Goal: Task Accomplishment & Management: Manage account settings

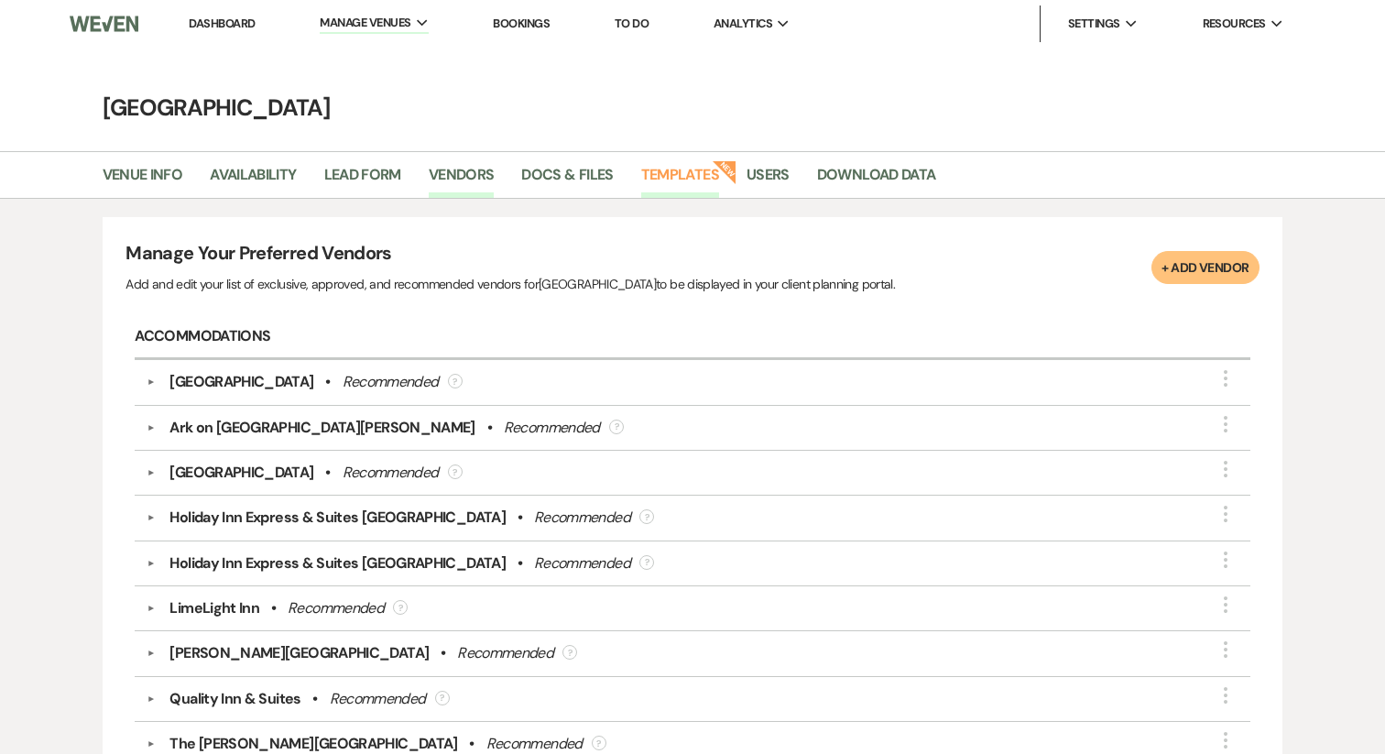
click at [676, 181] on link "Templates" at bounding box center [680, 180] width 78 height 35
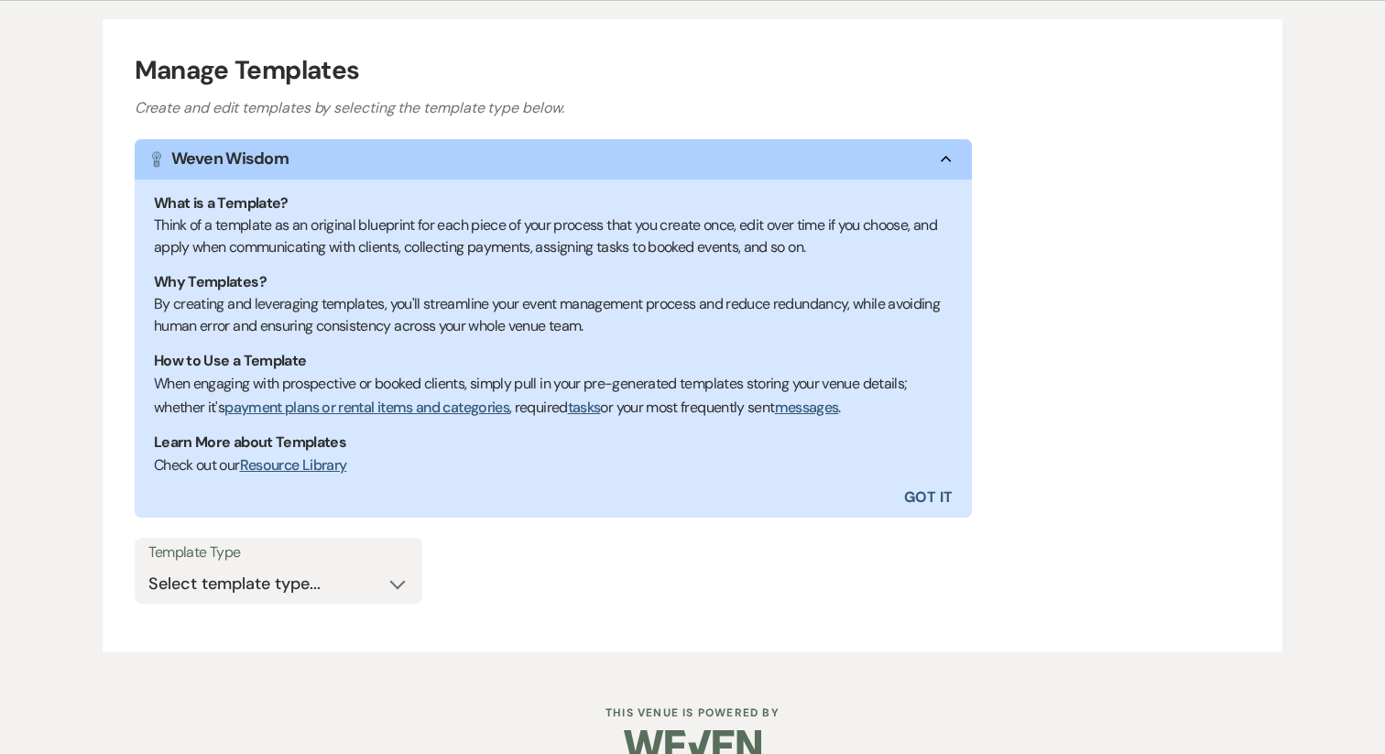
scroll to position [232, 0]
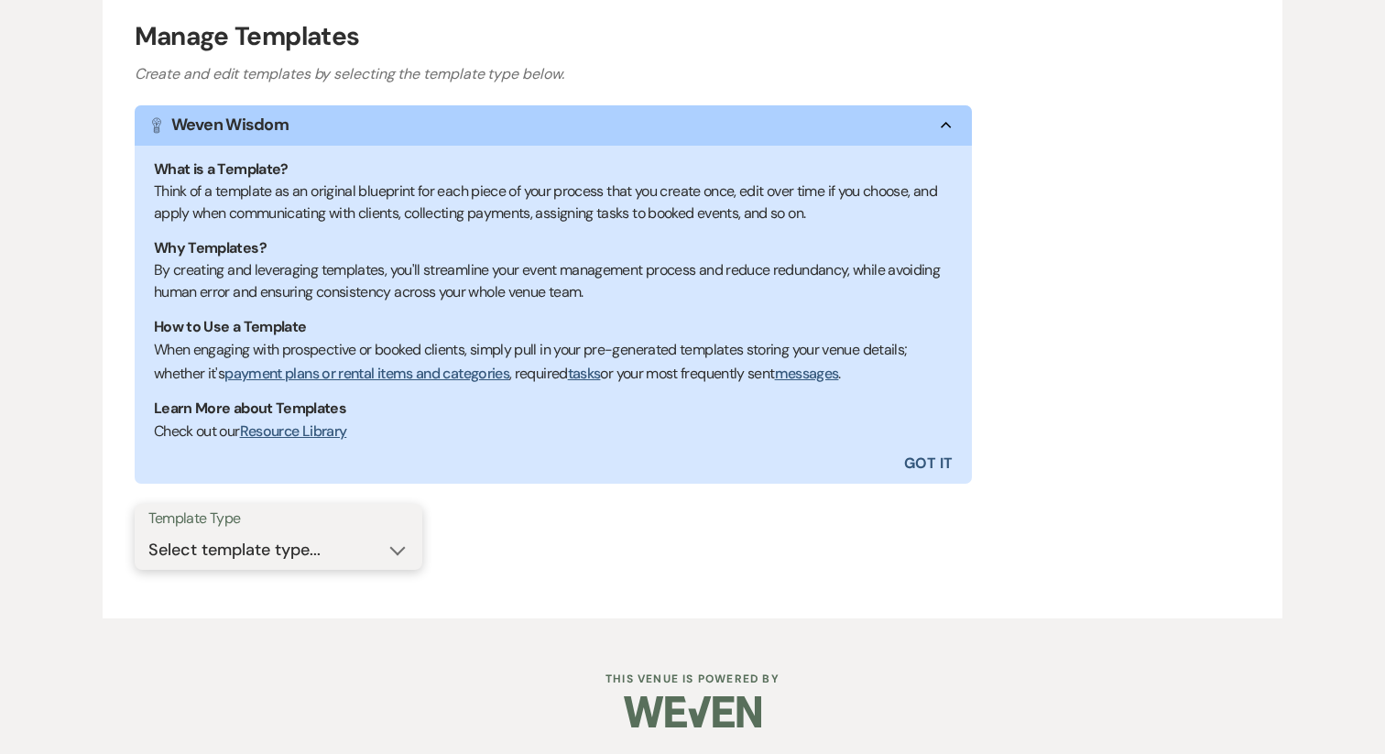
click at [273, 551] on select "Select template type... Task List Message Templates Payment Plan Inventory Item…" at bounding box center [278, 550] width 260 height 36
select select "Message Templates"
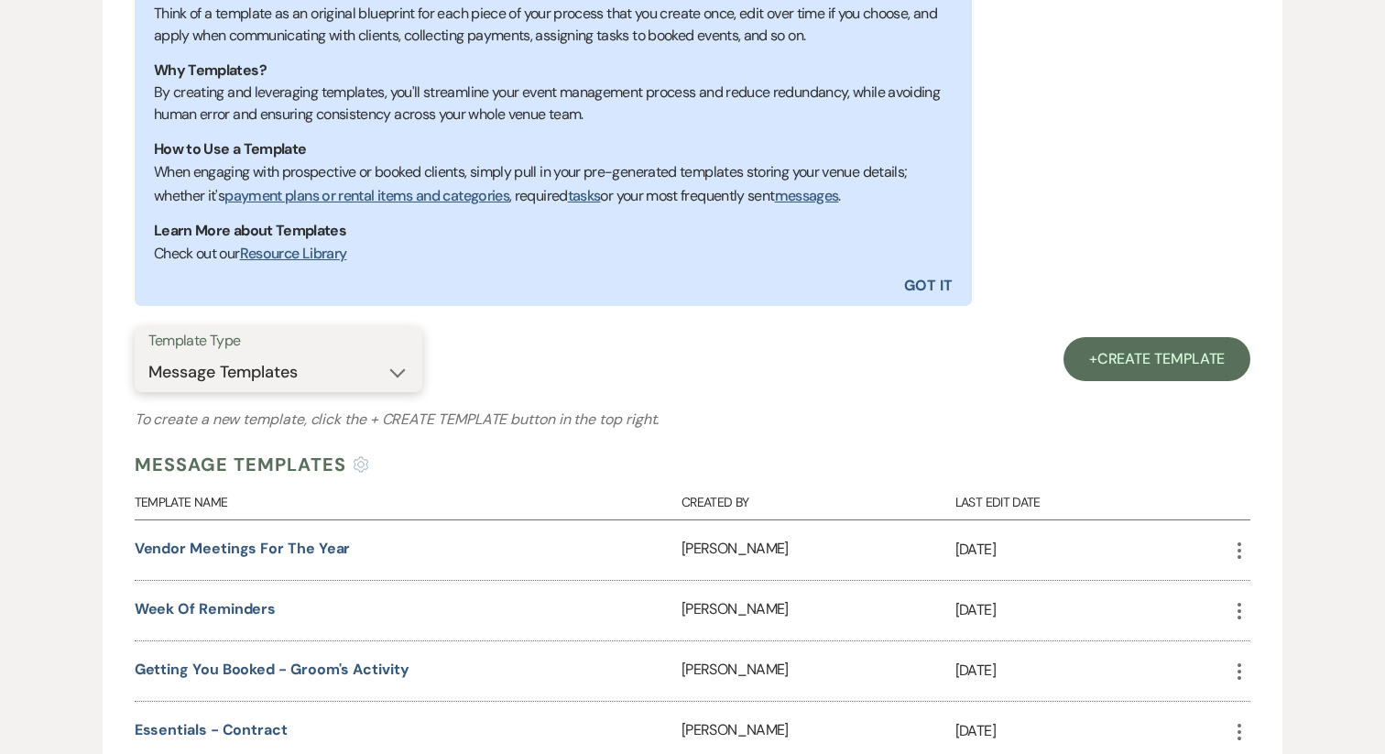
scroll to position [427, 0]
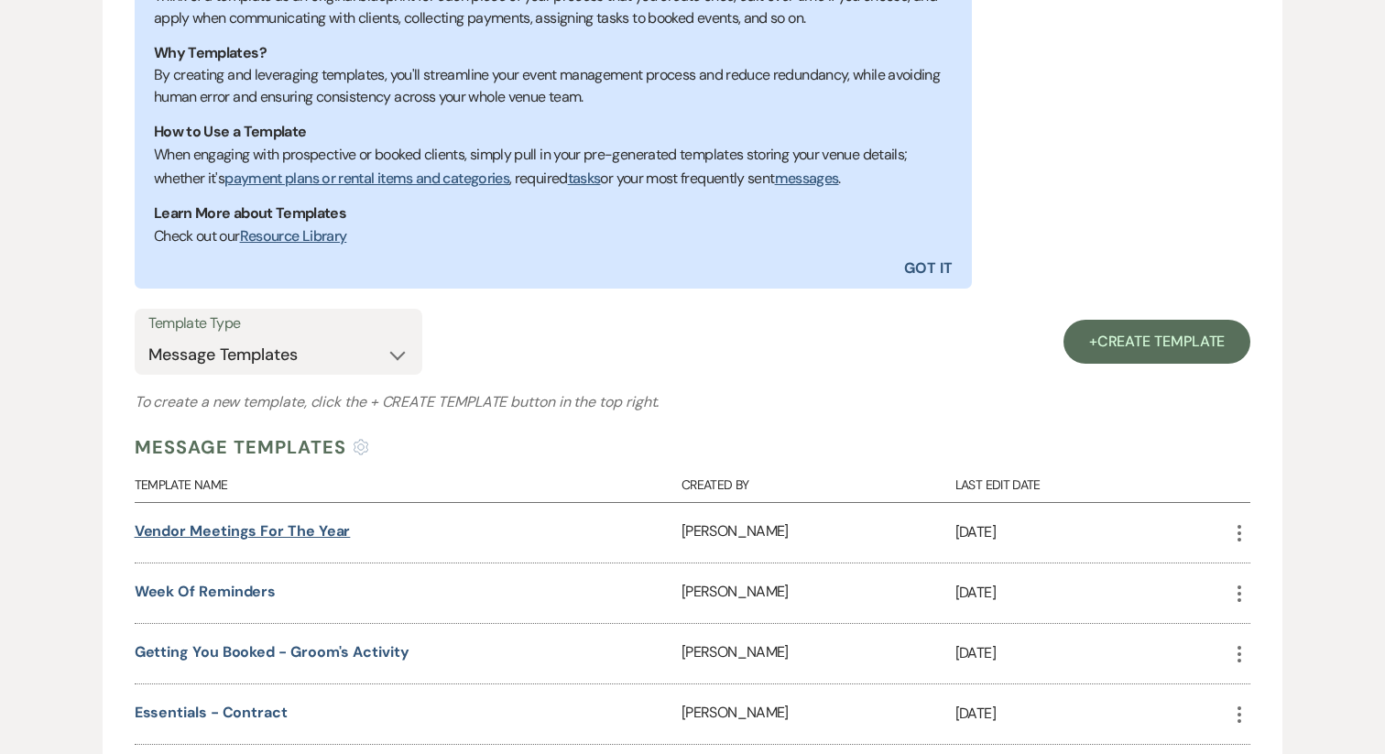
click at [285, 538] on link "Vendor Meetings for The Year" at bounding box center [243, 530] width 216 height 19
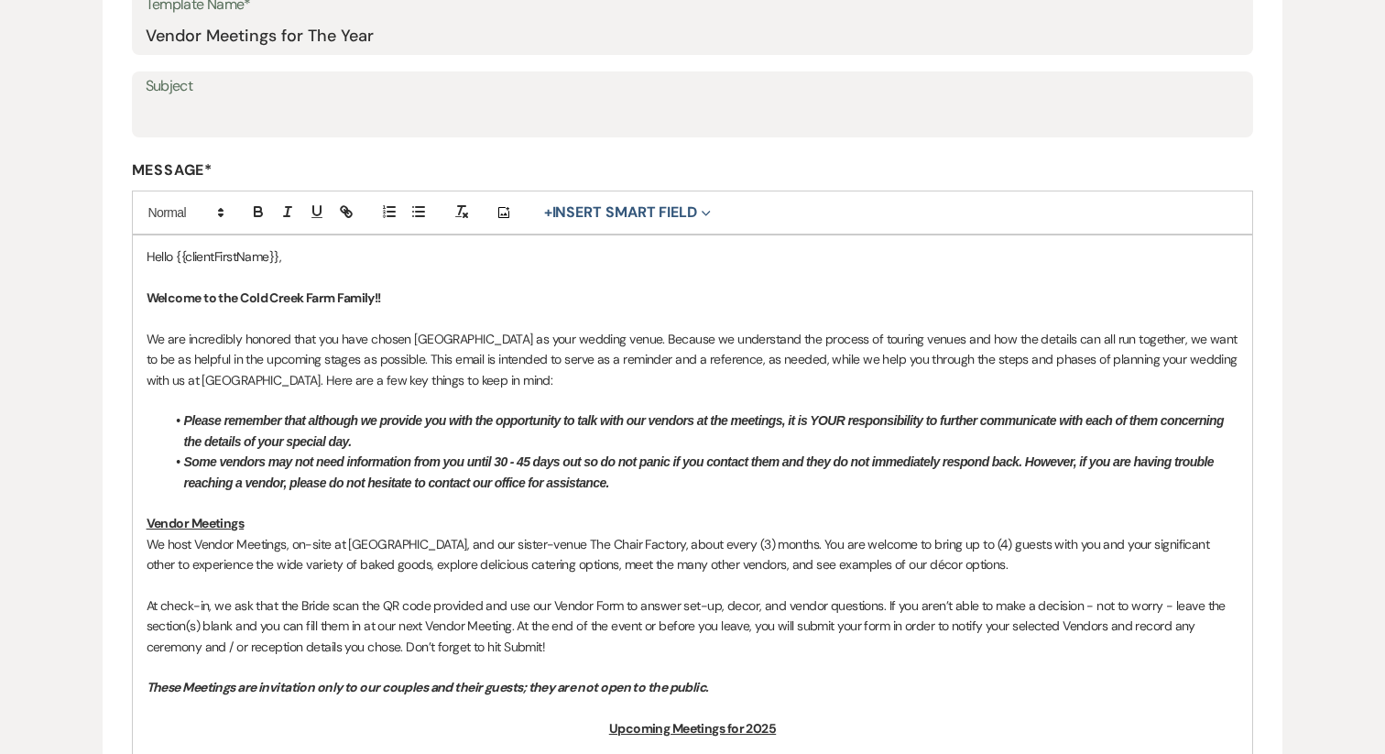
scroll to position [332, 0]
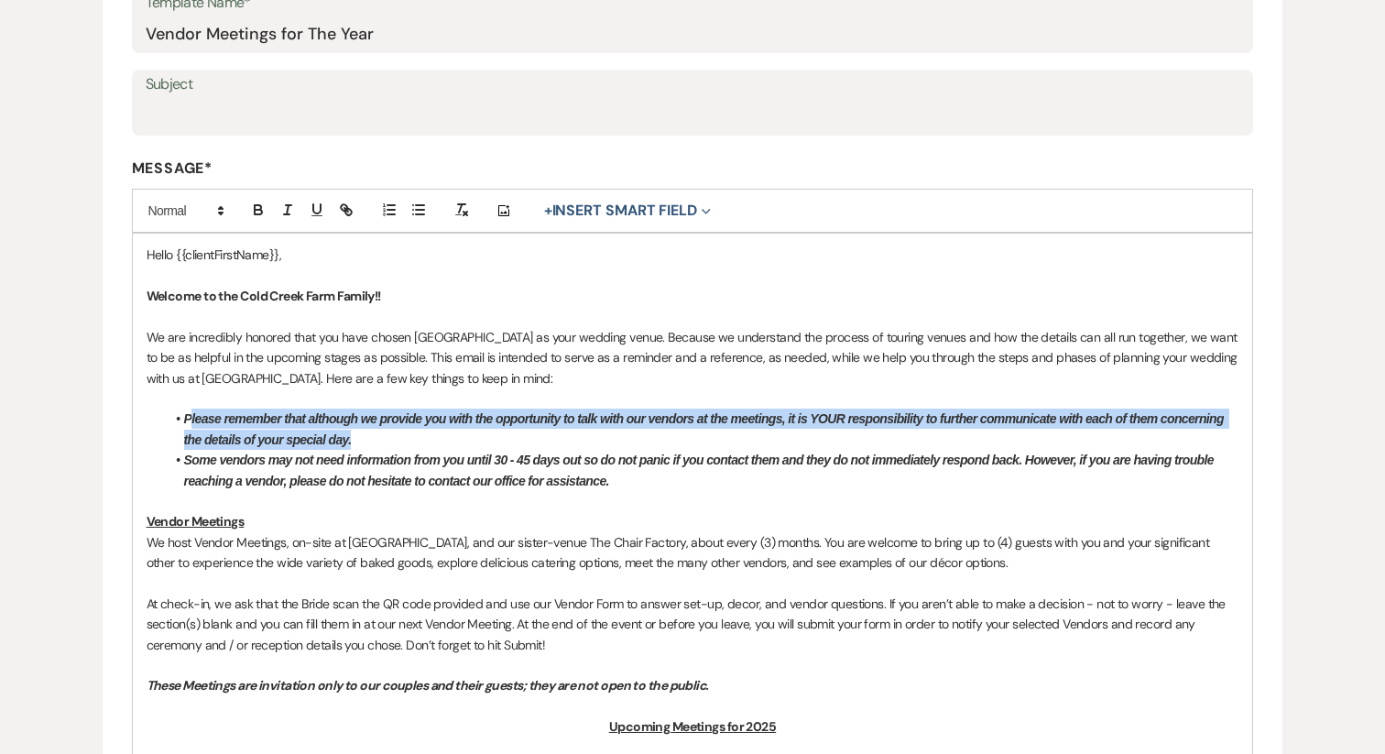
drag, startPoint x: 188, startPoint y: 416, endPoint x: 493, endPoint y: 449, distance: 306.7
click at [493, 449] on ul "Please remember that although we provide you with the opportunity to talk with …" at bounding box center [702, 449] width 1074 height 82
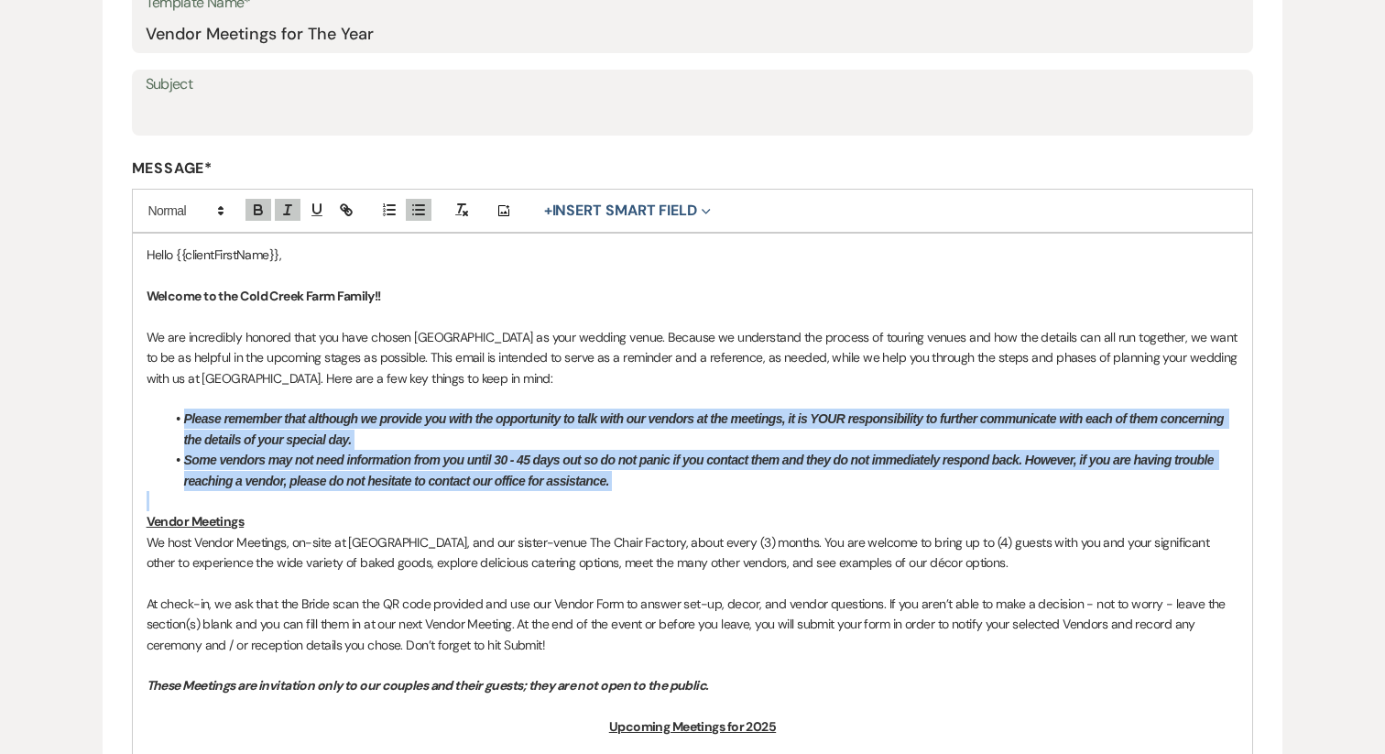
drag, startPoint x: 683, startPoint y: 491, endPoint x: 186, endPoint y: 425, distance: 501.6
click at [186, 425] on div "Hello {{clientFirstName}}, Welcome to the Cold Creek Farm Family!! We are incre…" at bounding box center [693, 628] width 1120 height 788
copy ul "Please remember that although we provide you with the opportunity to talk with …"
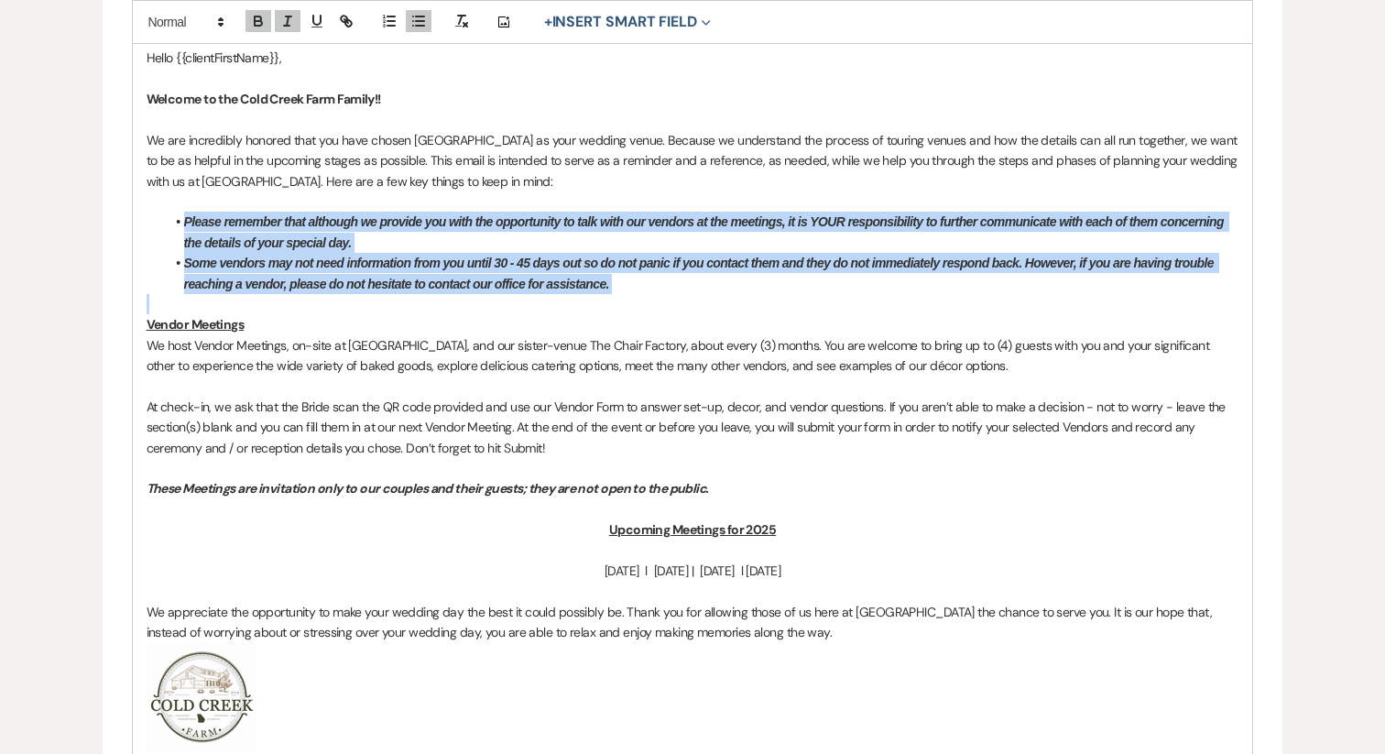
scroll to position [524, 0]
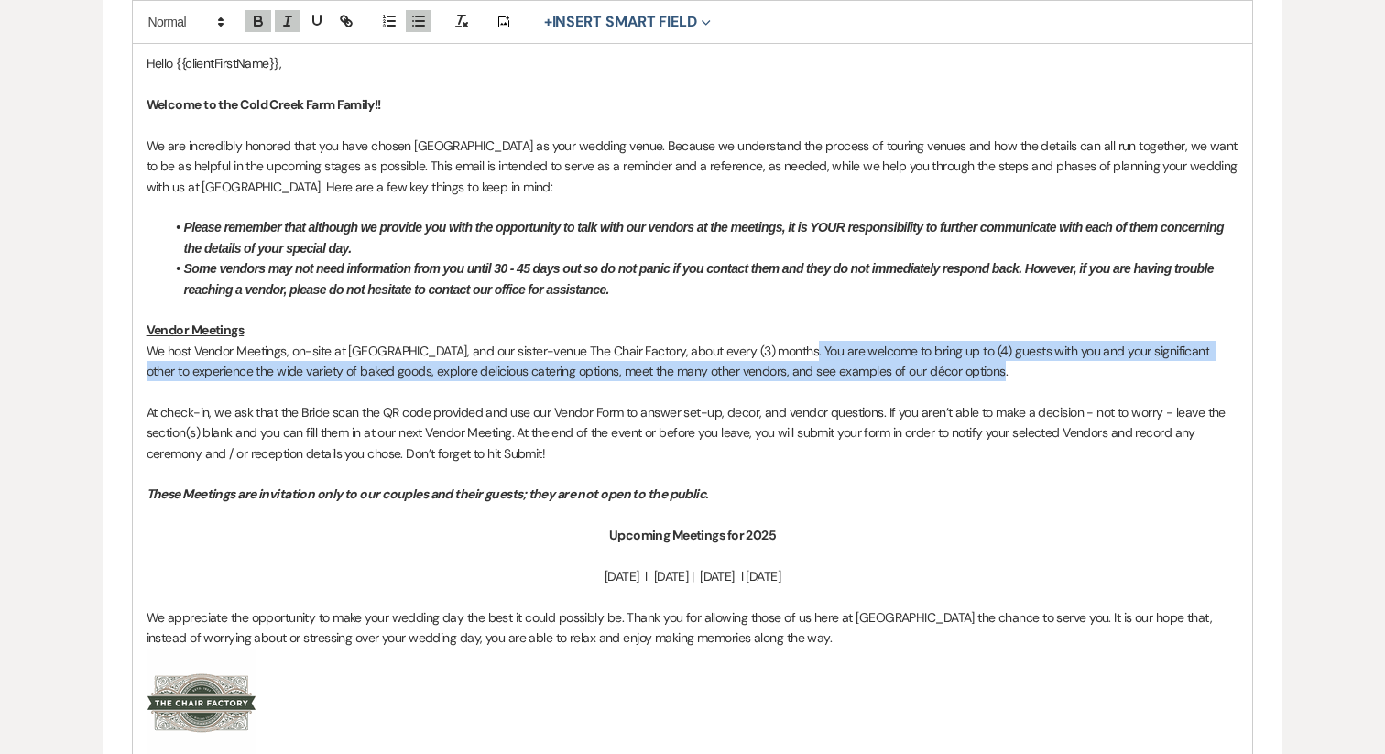
drag, startPoint x: 796, startPoint y: 353, endPoint x: 967, endPoint y: 369, distance: 172.0
click at [967, 369] on p "We host Vendor Meetings, on-site at [GEOGRAPHIC_DATA], and our sister-venue The…" at bounding box center [693, 361] width 1093 height 41
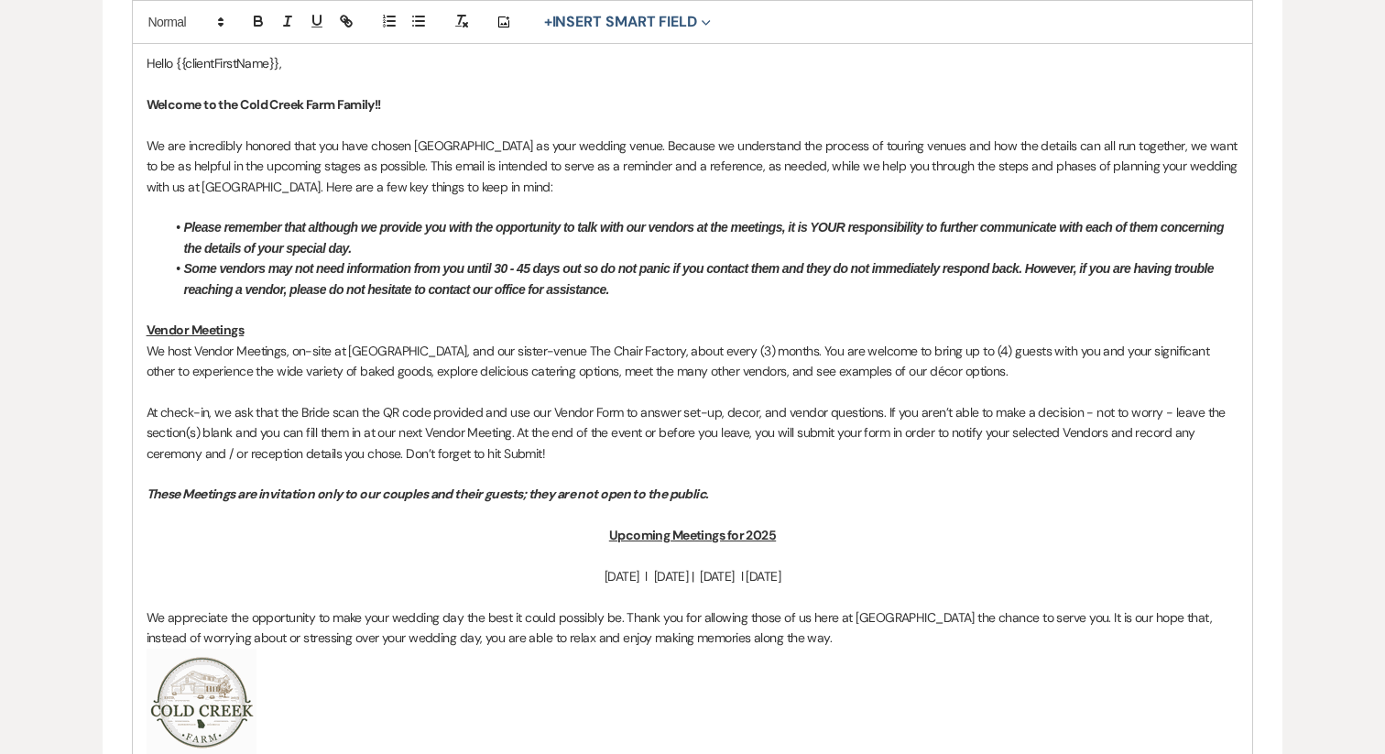
drag, startPoint x: 560, startPoint y: 454, endPoint x: 799, endPoint y: 345, distance: 262.7
click at [799, 345] on div "Hello {{clientFirstName}}, Welcome to the Cold Creek Farm Family!! We are incre…" at bounding box center [693, 436] width 1120 height 788
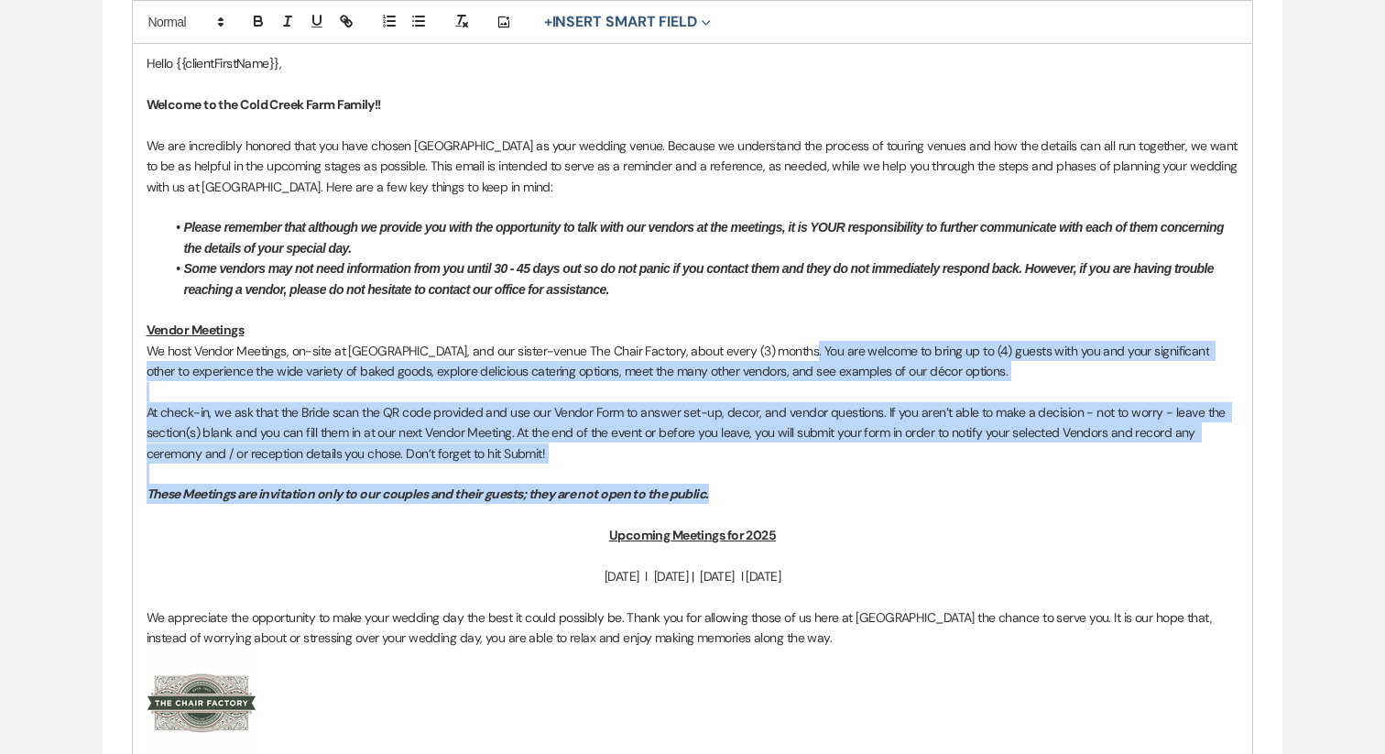
drag, startPoint x: 793, startPoint y: 344, endPoint x: 736, endPoint y: 493, distance: 158.9
click at [736, 493] on div "Hello {{clientFirstName}}, Welcome to the Cold Creek Farm Family!! We are incre…" at bounding box center [693, 436] width 1120 height 788
copy div "You are welcome to bring up to (4) guests with you and your significant other t…"
